Goal: Information Seeking & Learning: Check status

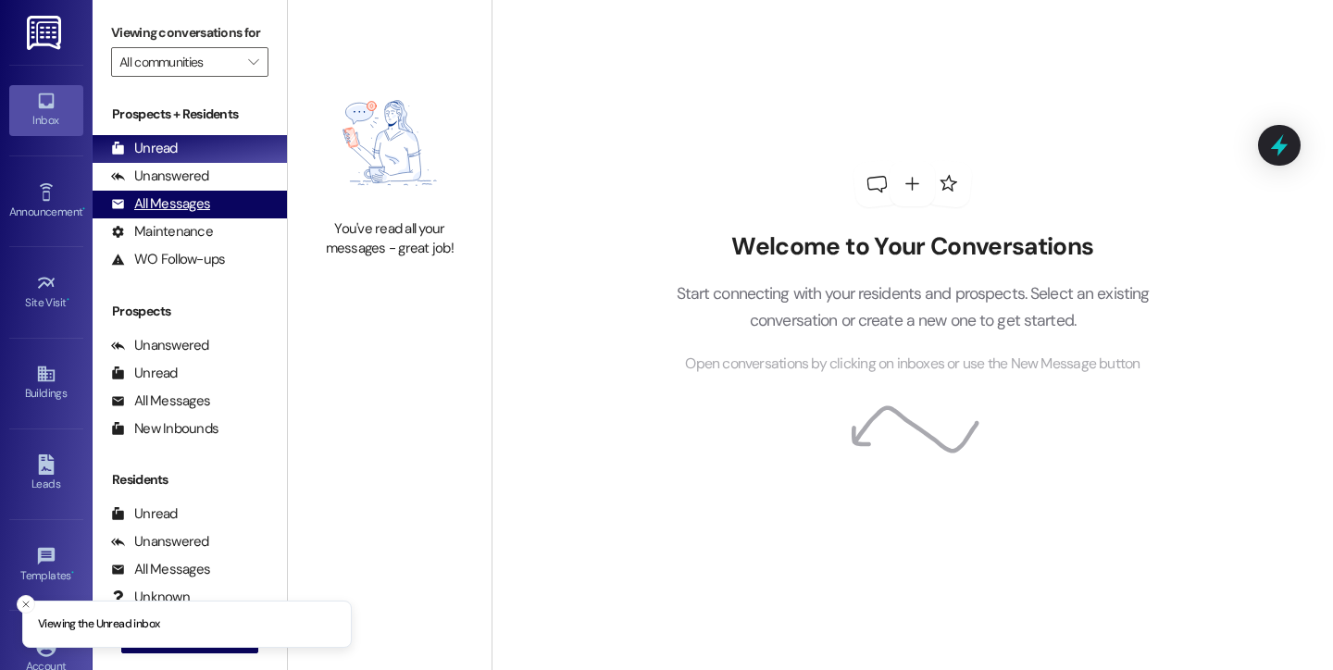
click at [200, 214] on div "All Messages" at bounding box center [160, 203] width 99 height 19
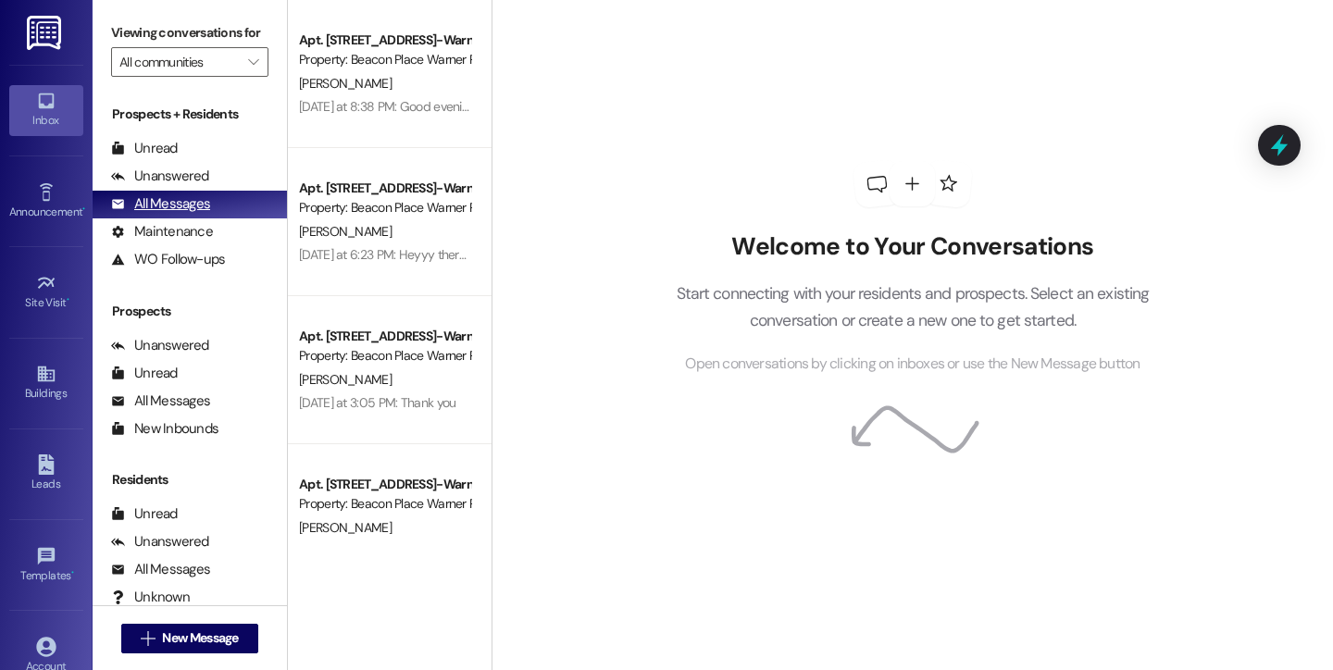
click at [204, 214] on div "All Messages" at bounding box center [160, 203] width 99 height 19
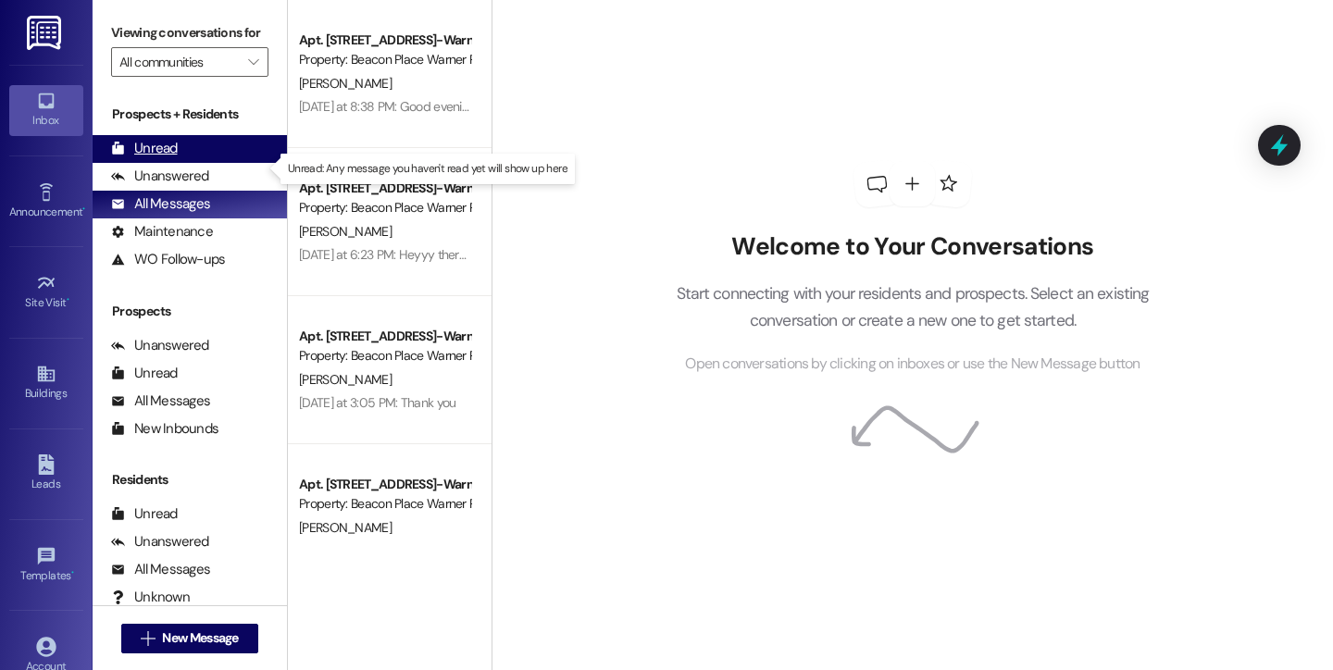
click at [181, 163] on div "Unread (0)" at bounding box center [190, 149] width 194 height 28
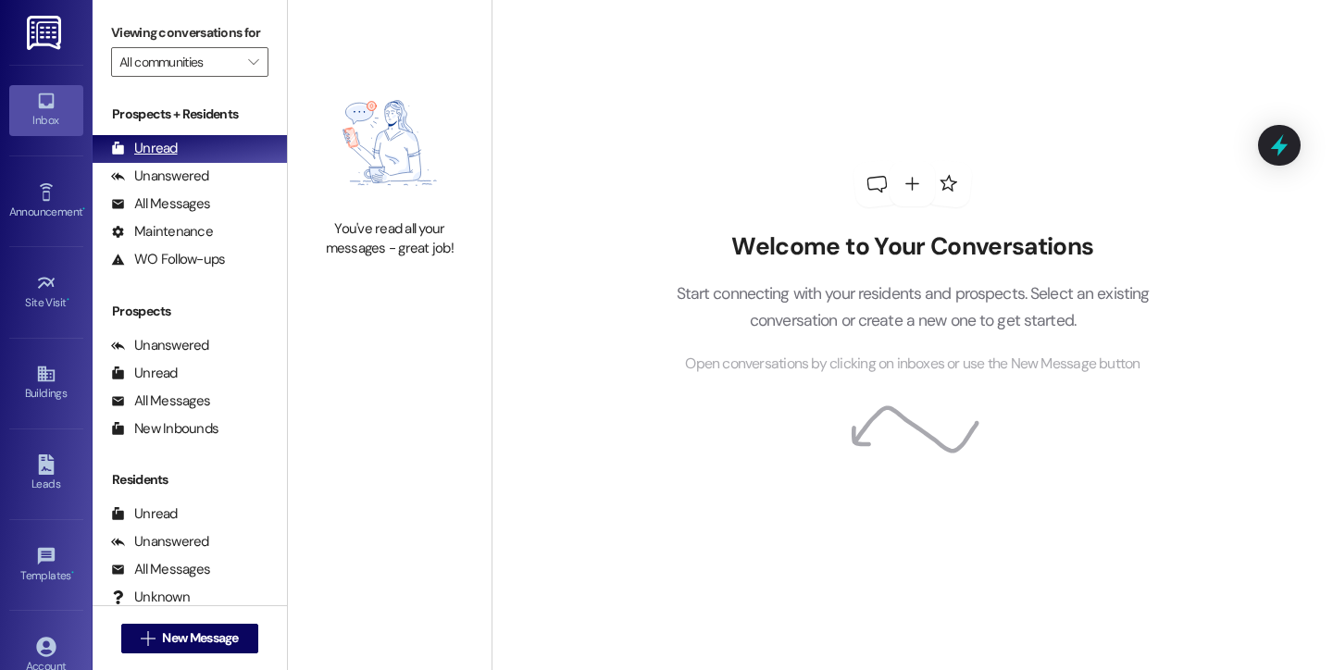
click at [156, 158] on div "Unread" at bounding box center [144, 148] width 67 height 19
